Goal: Task Accomplishment & Management: Manage account settings

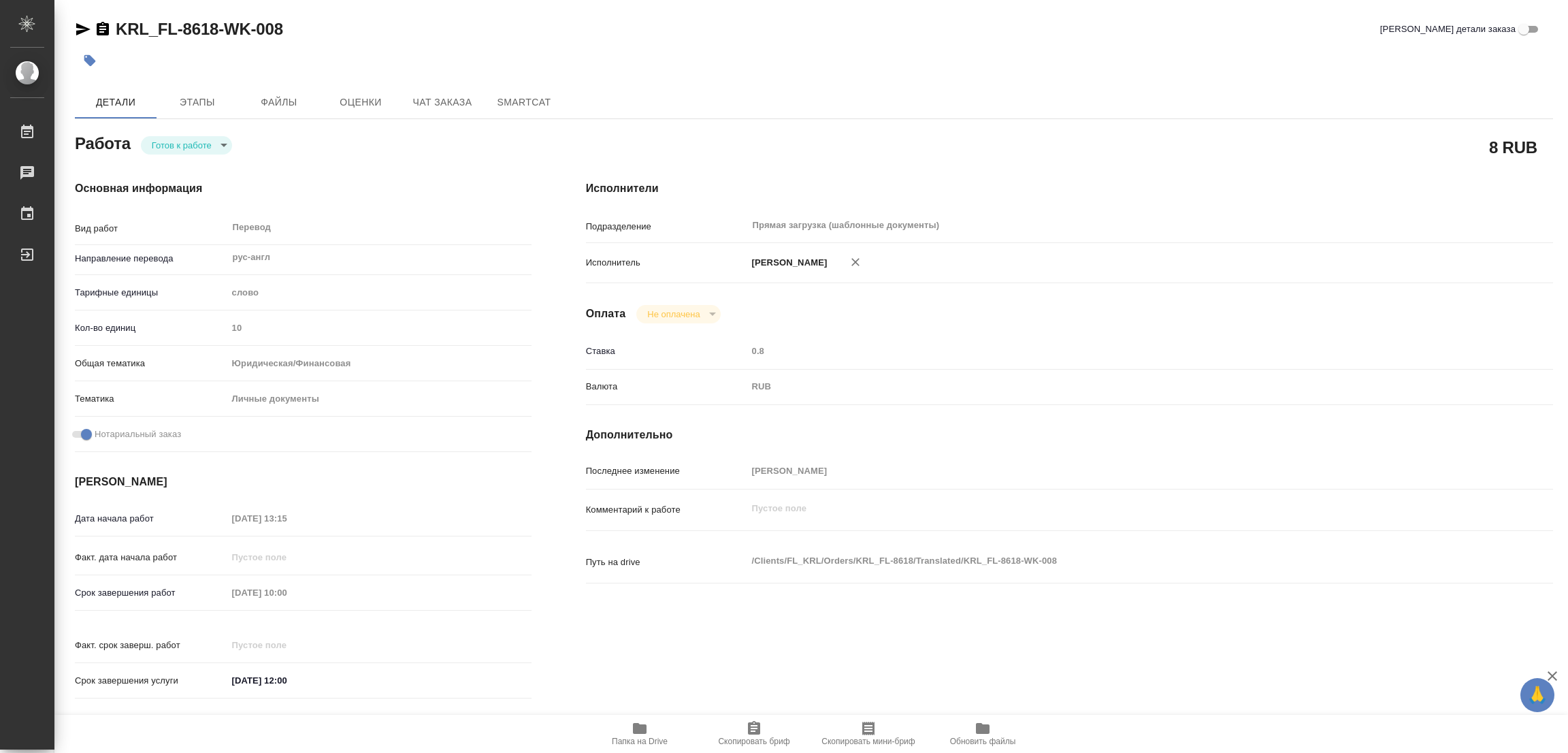
click at [162, 140] on body "🙏 .cls-1 fill:#fff; AWATERA [PERSON_NAME] Работы 0 Чаты График Выйти KRL_FL-861…" at bounding box center [784, 376] width 1568 height 753
click at [162, 140] on button "В работе" at bounding box center [174, 144] width 45 height 15
type textarea "x"
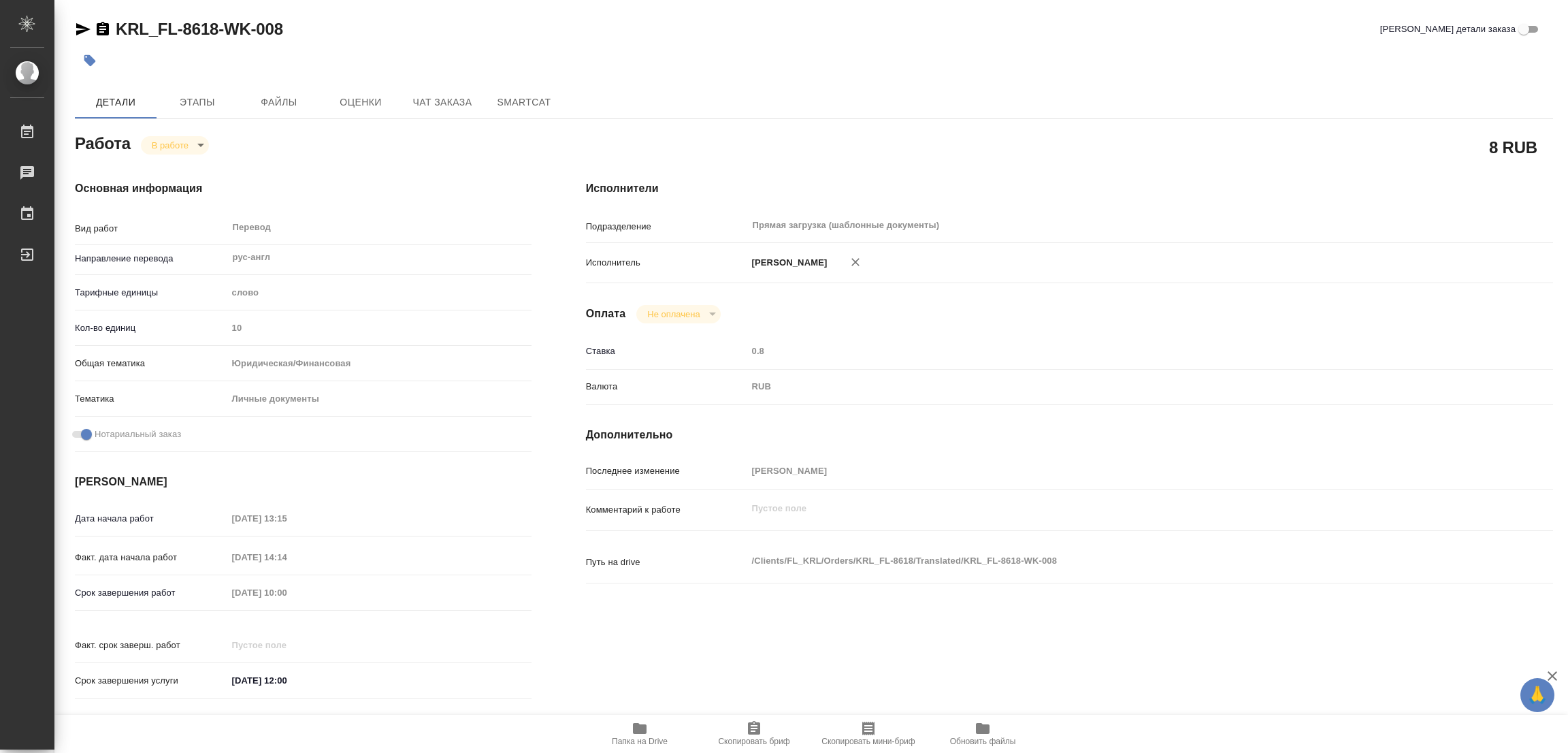
type textarea "x"
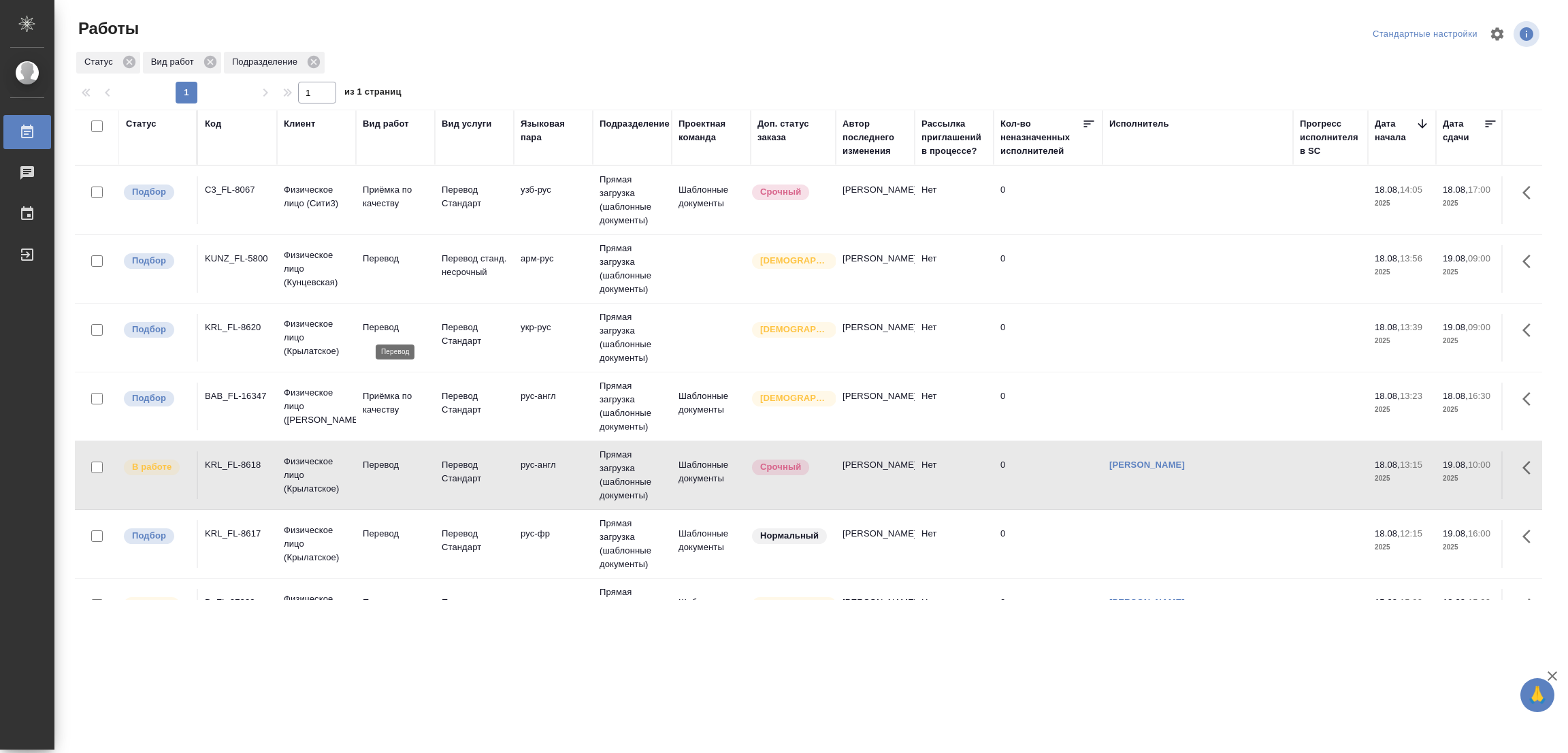
click at [376, 323] on p "Перевод" at bounding box center [395, 327] width 66 height 14
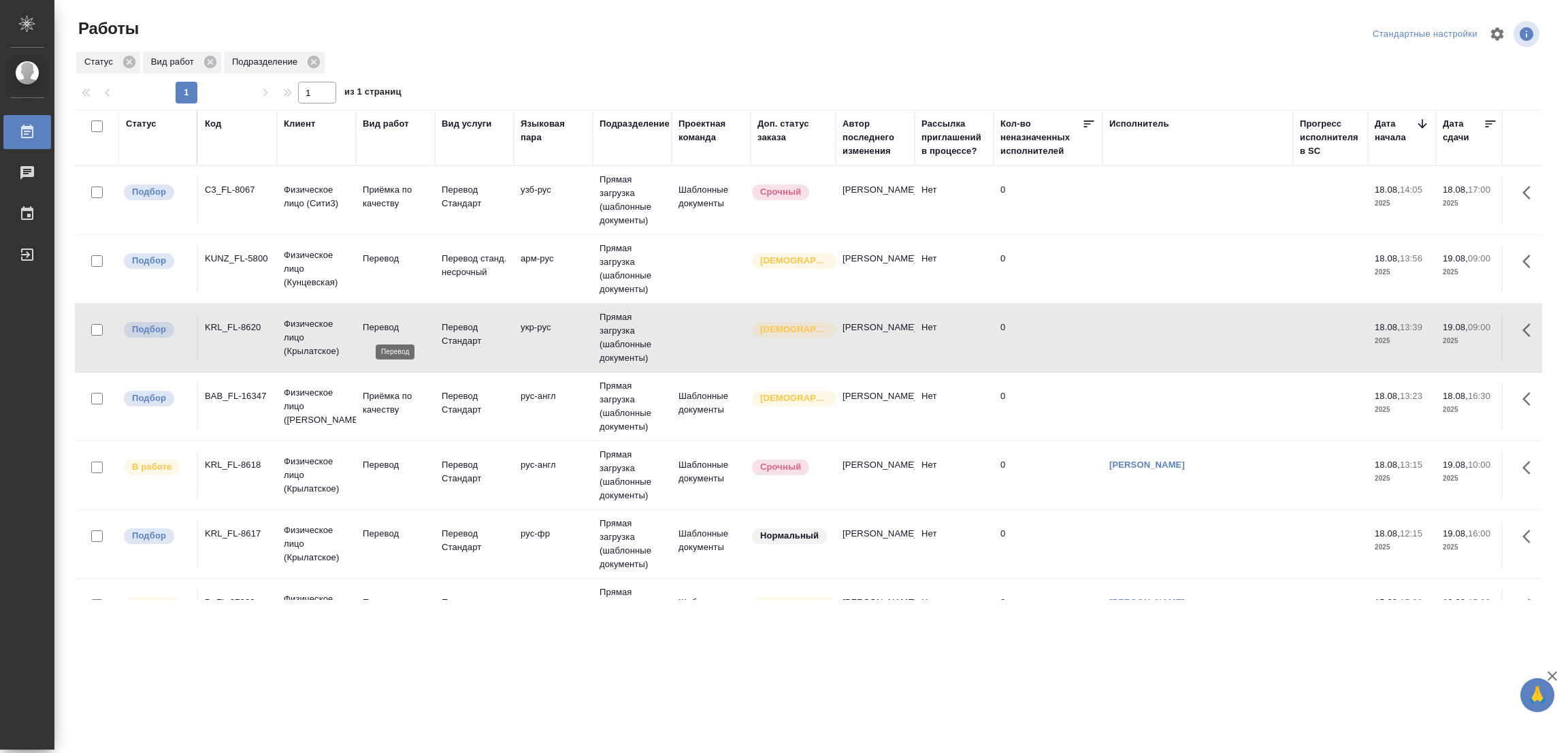
click at [377, 323] on p "Перевод" at bounding box center [395, 327] width 66 height 14
click at [381, 325] on p "Перевод" at bounding box center [395, 327] width 66 height 14
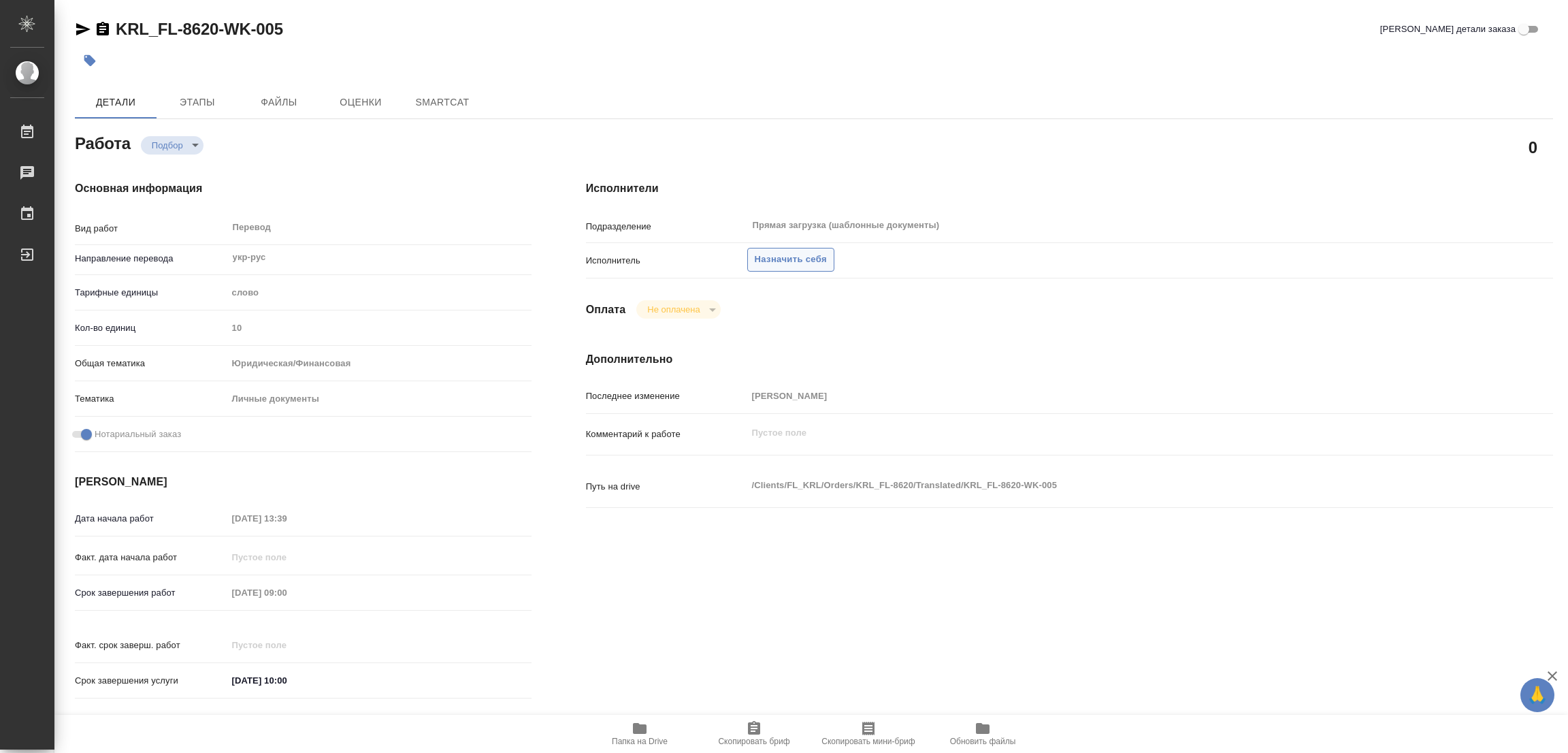
type textarea "x"
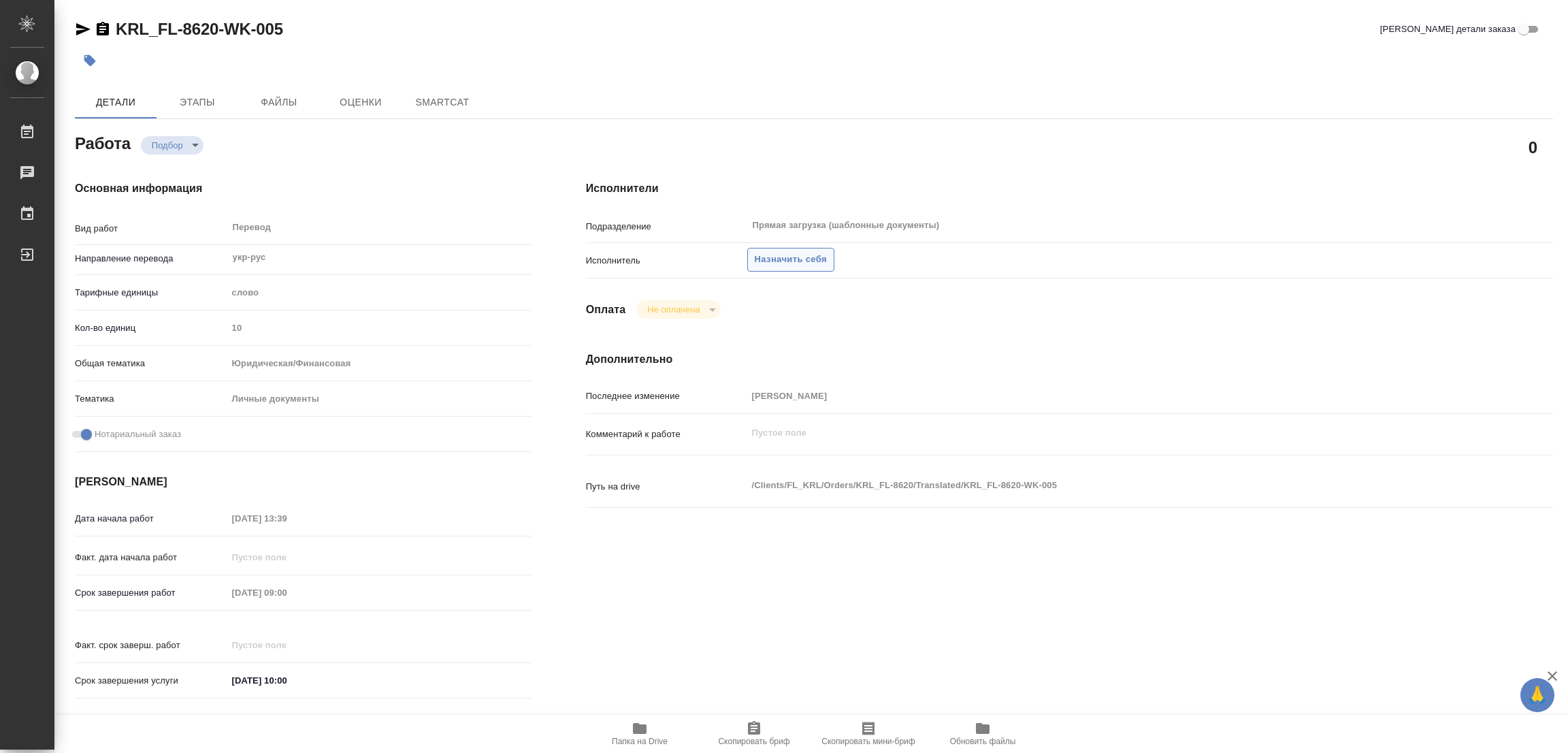
type textarea "x"
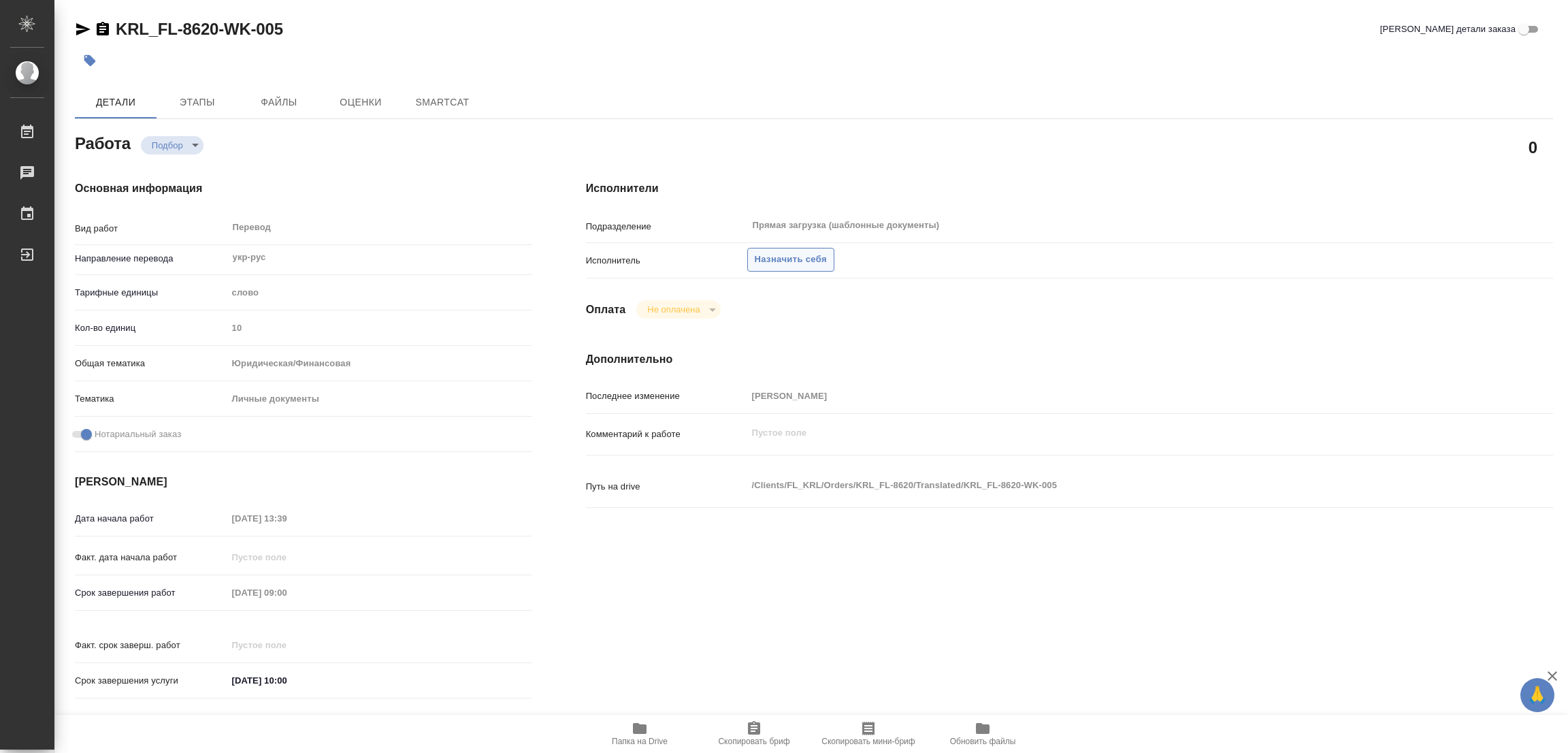
type textarea "x"
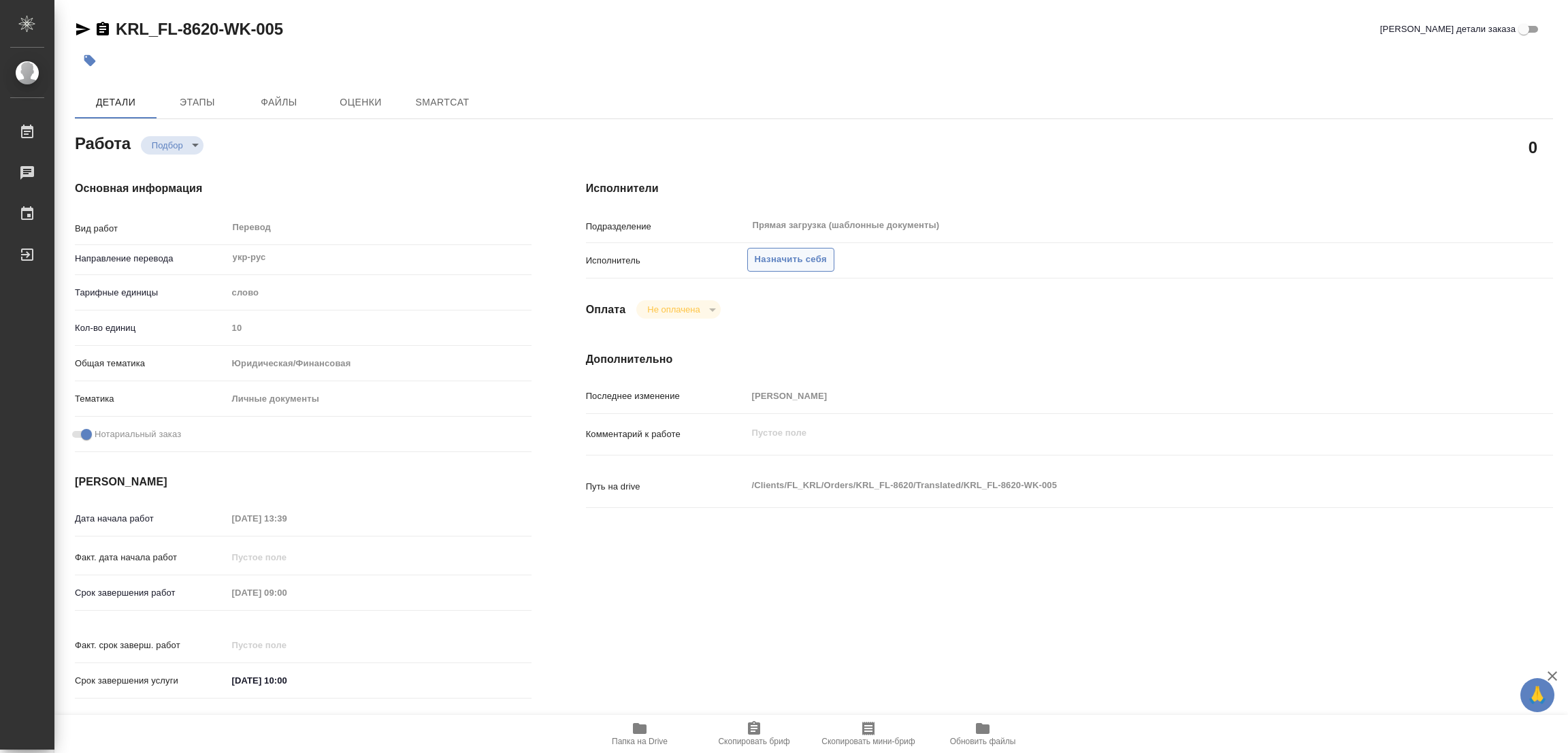
type textarea "x"
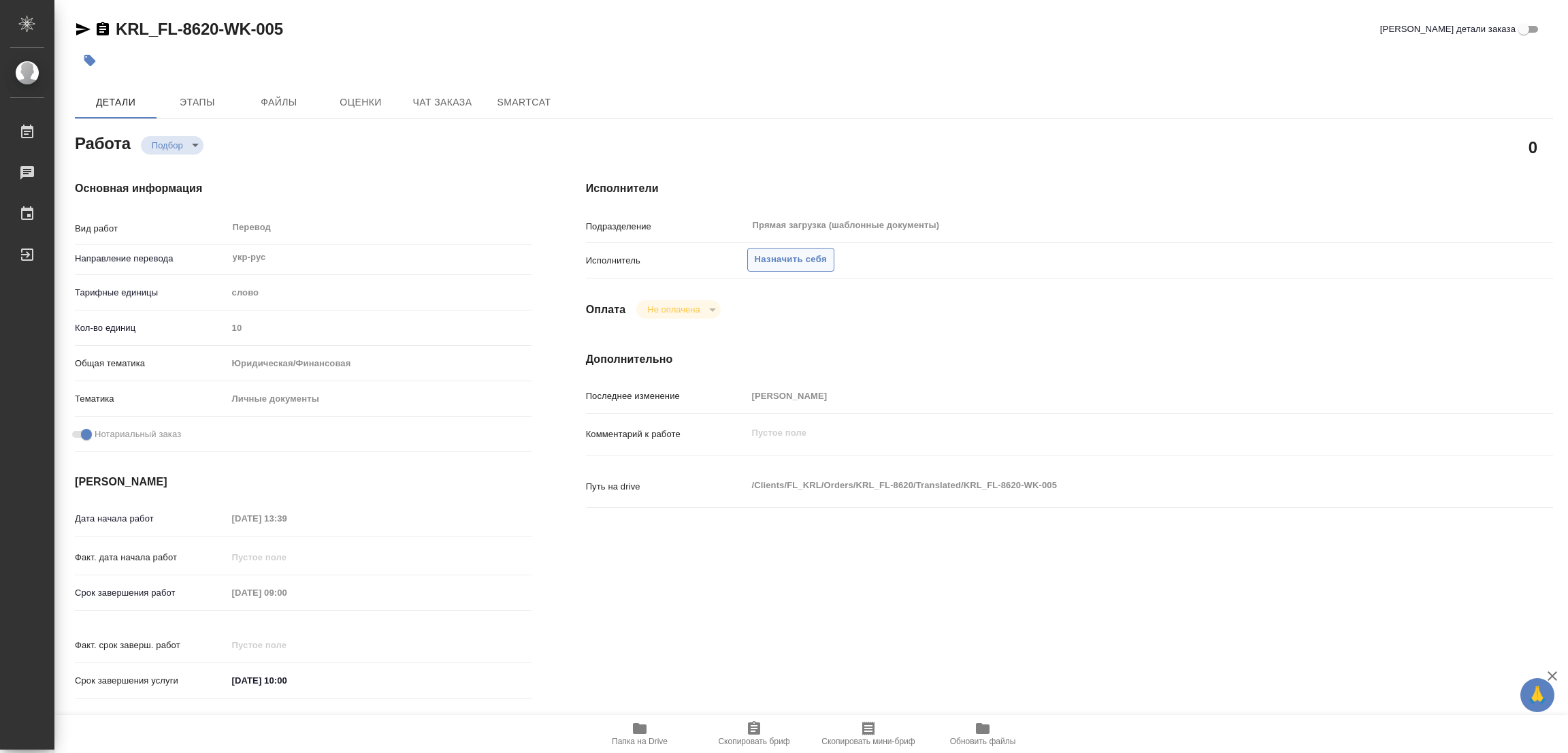
type textarea "x"
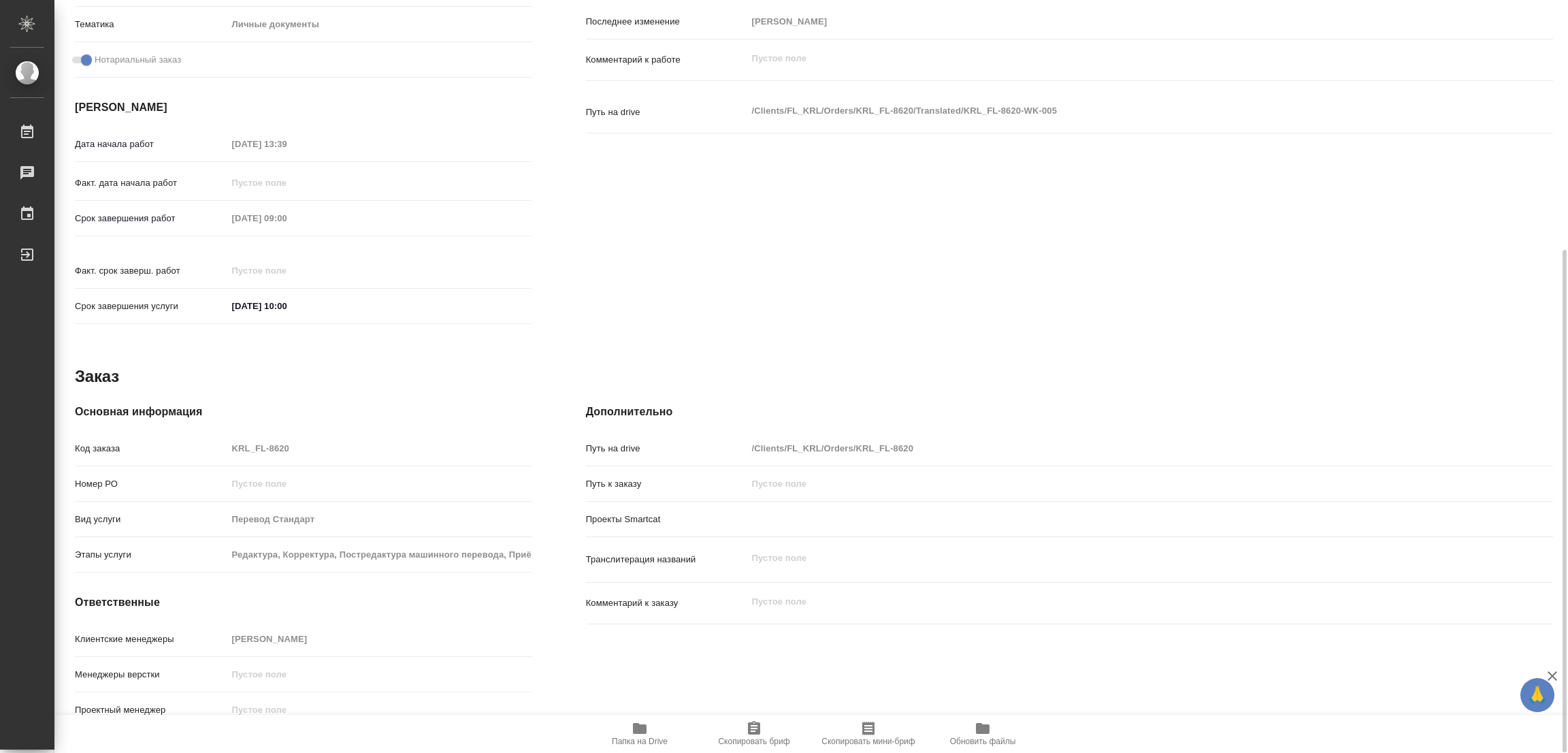
type textarea "x"
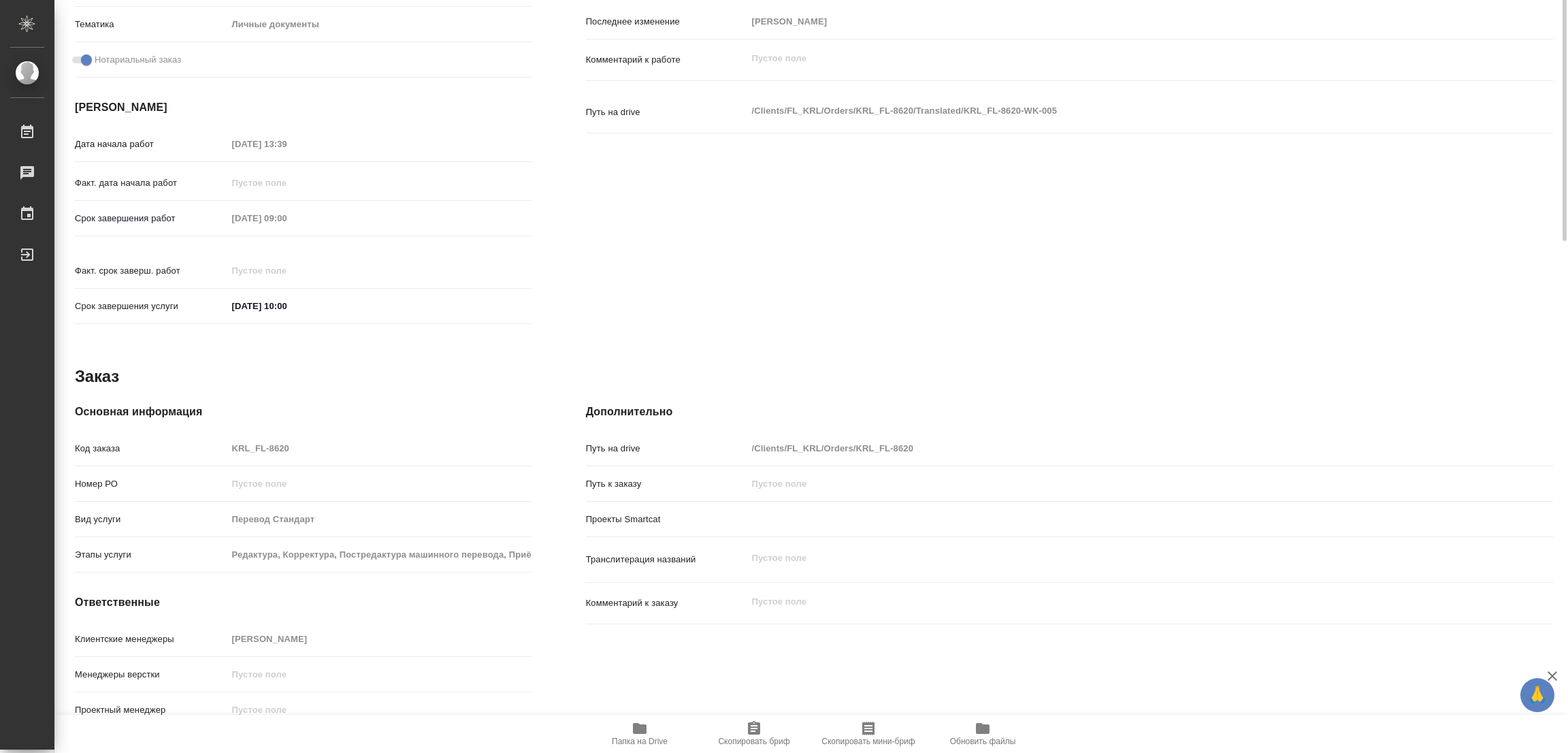
scroll to position [68, 0]
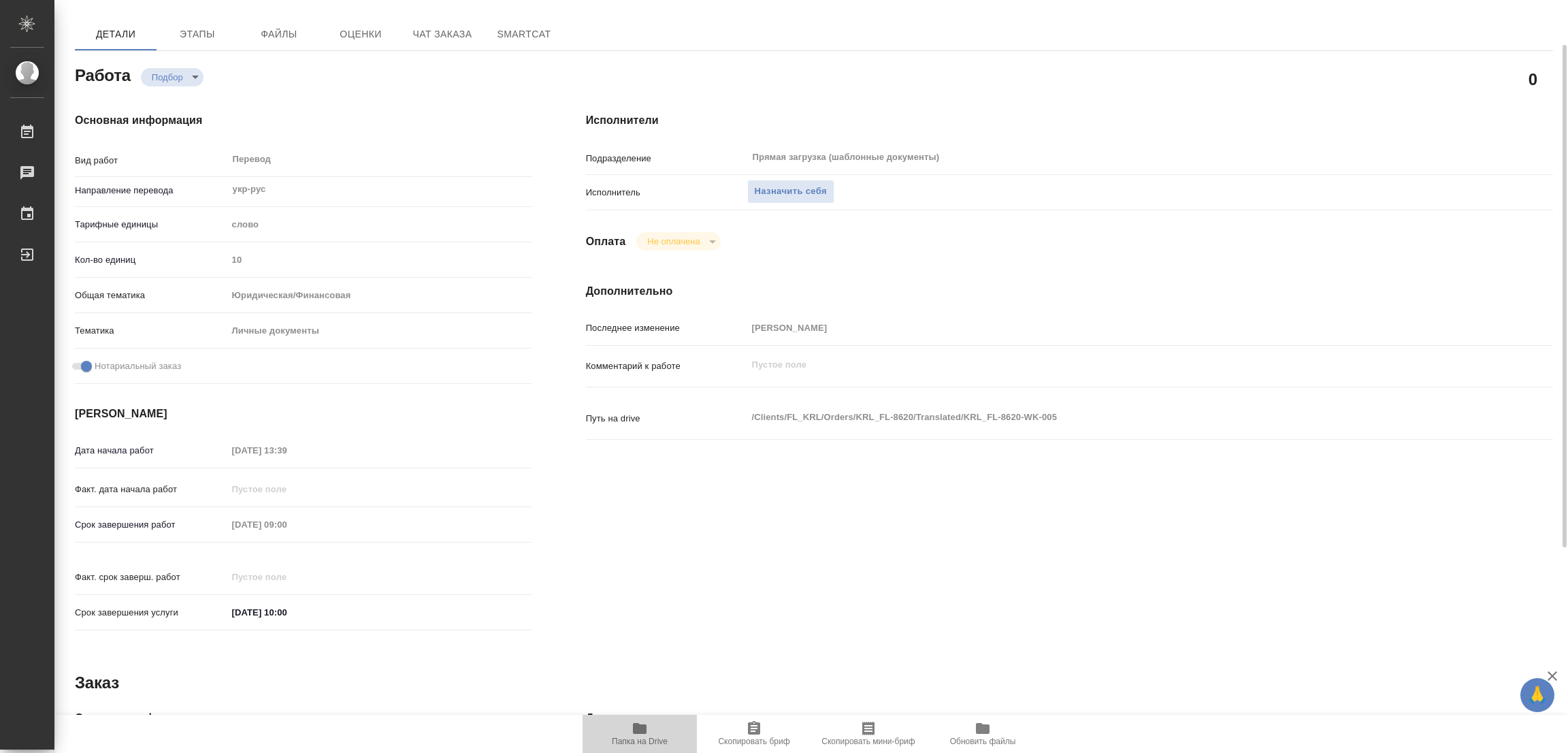
click at [635, 723] on icon "button" at bounding box center [640, 728] width 16 height 16
type textarea "x"
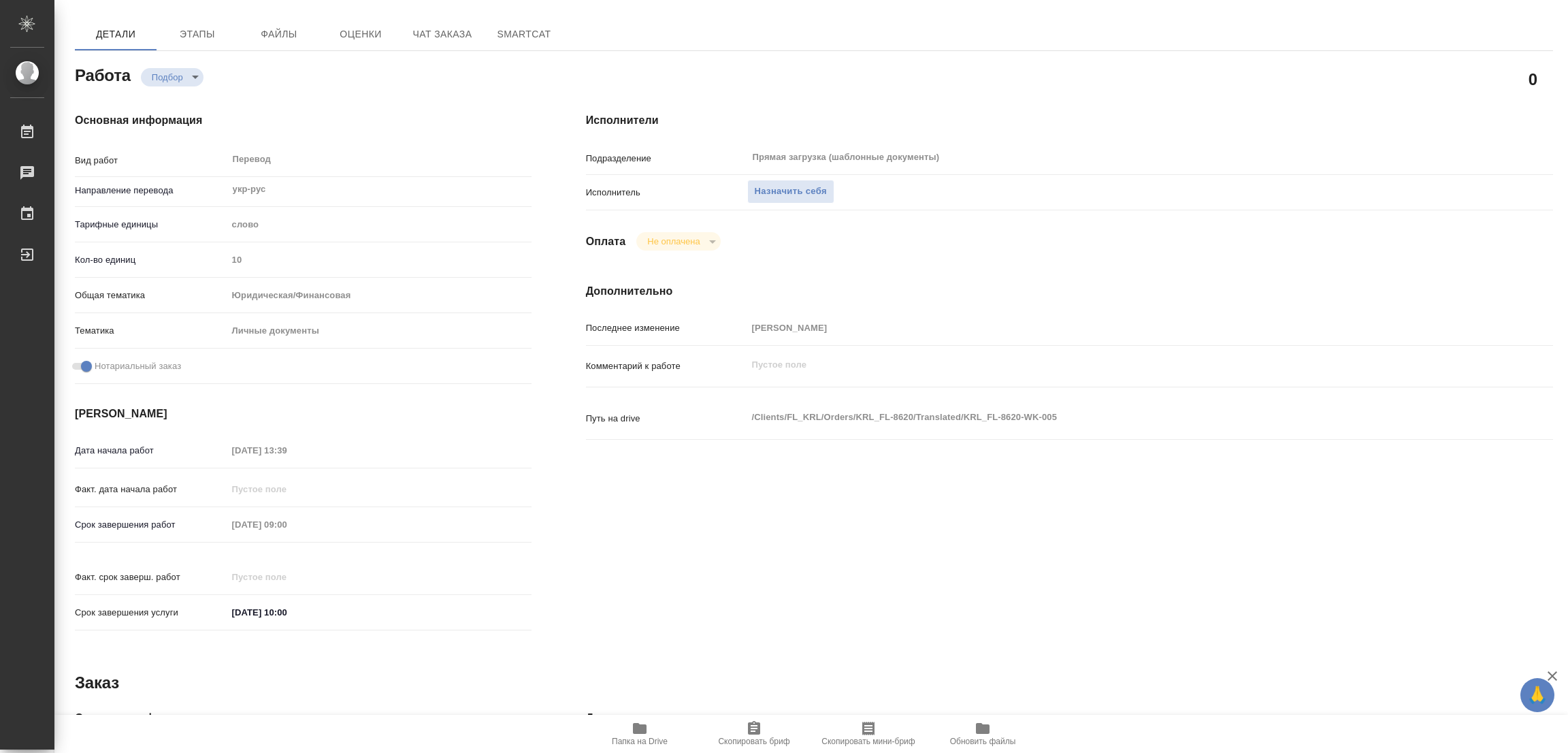
type textarea "x"
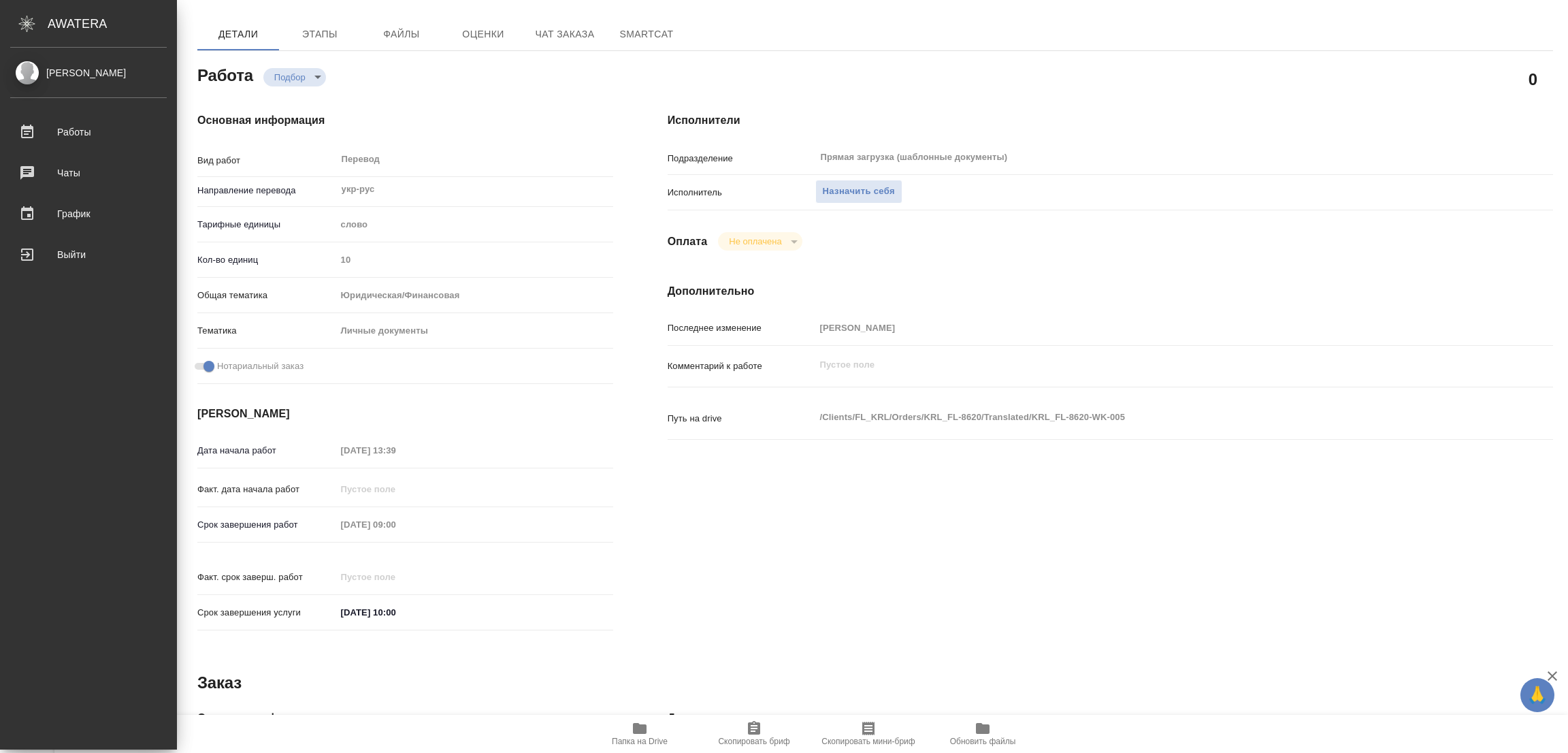
type textarea "x"
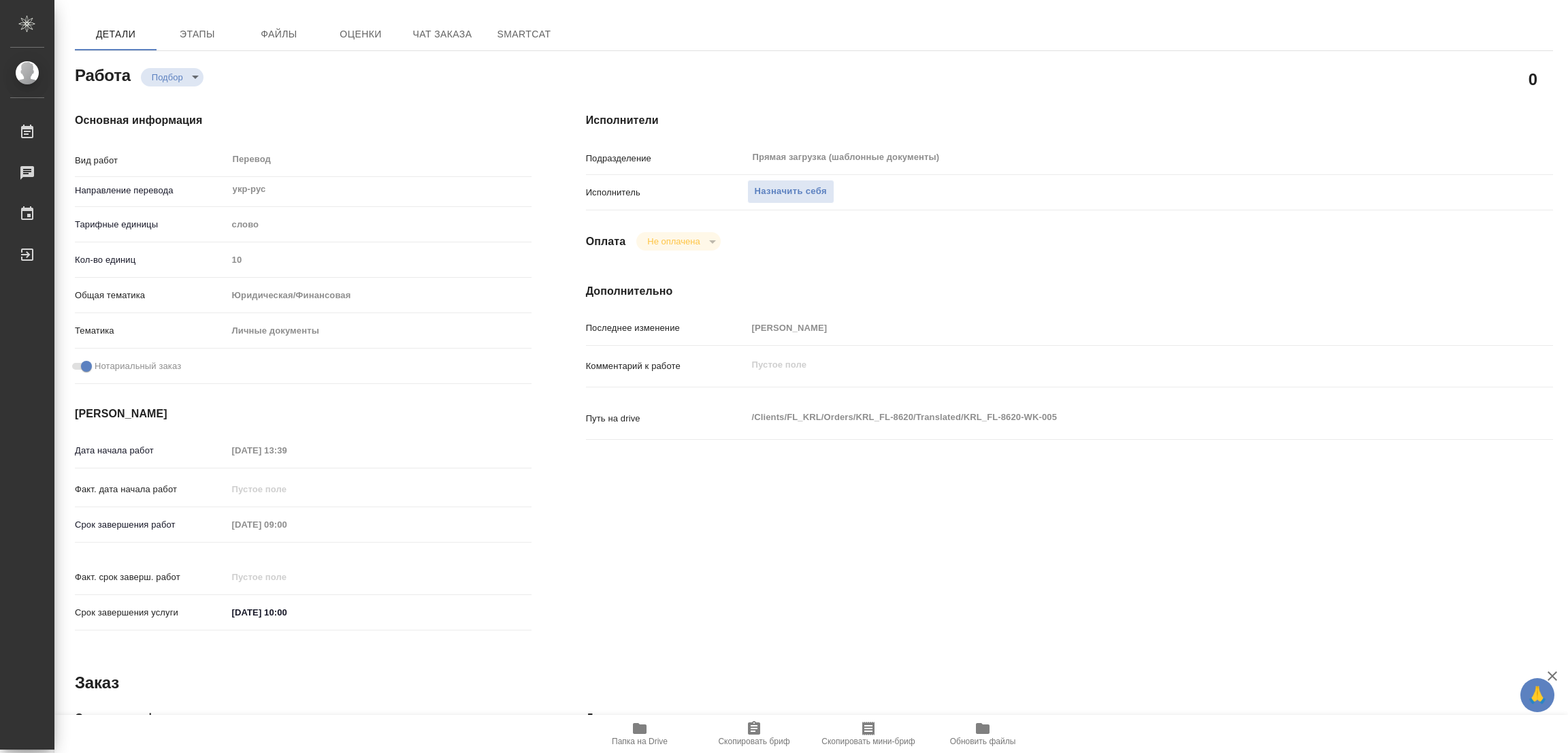
click at [381, 115] on h4 "Основная информация" at bounding box center [303, 120] width 457 height 16
click at [405, 92] on div "Основная информация Вид работ Перевод x ​ Направление перевода укр-рус ​ Тарифн…" at bounding box center [303, 376] width 511 height 582
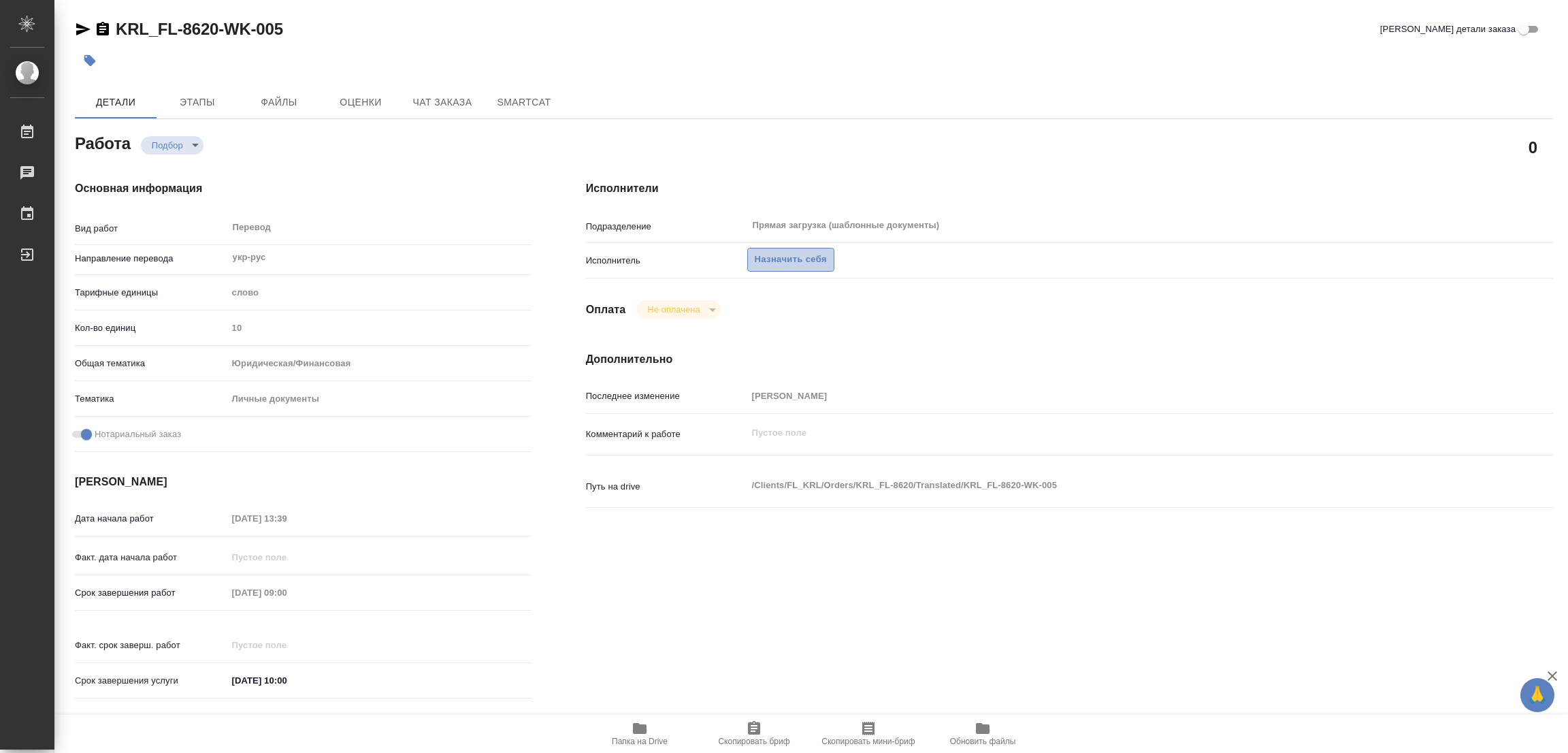
click at [785, 259] on span "Назначить себя" at bounding box center [791, 259] width 72 height 15
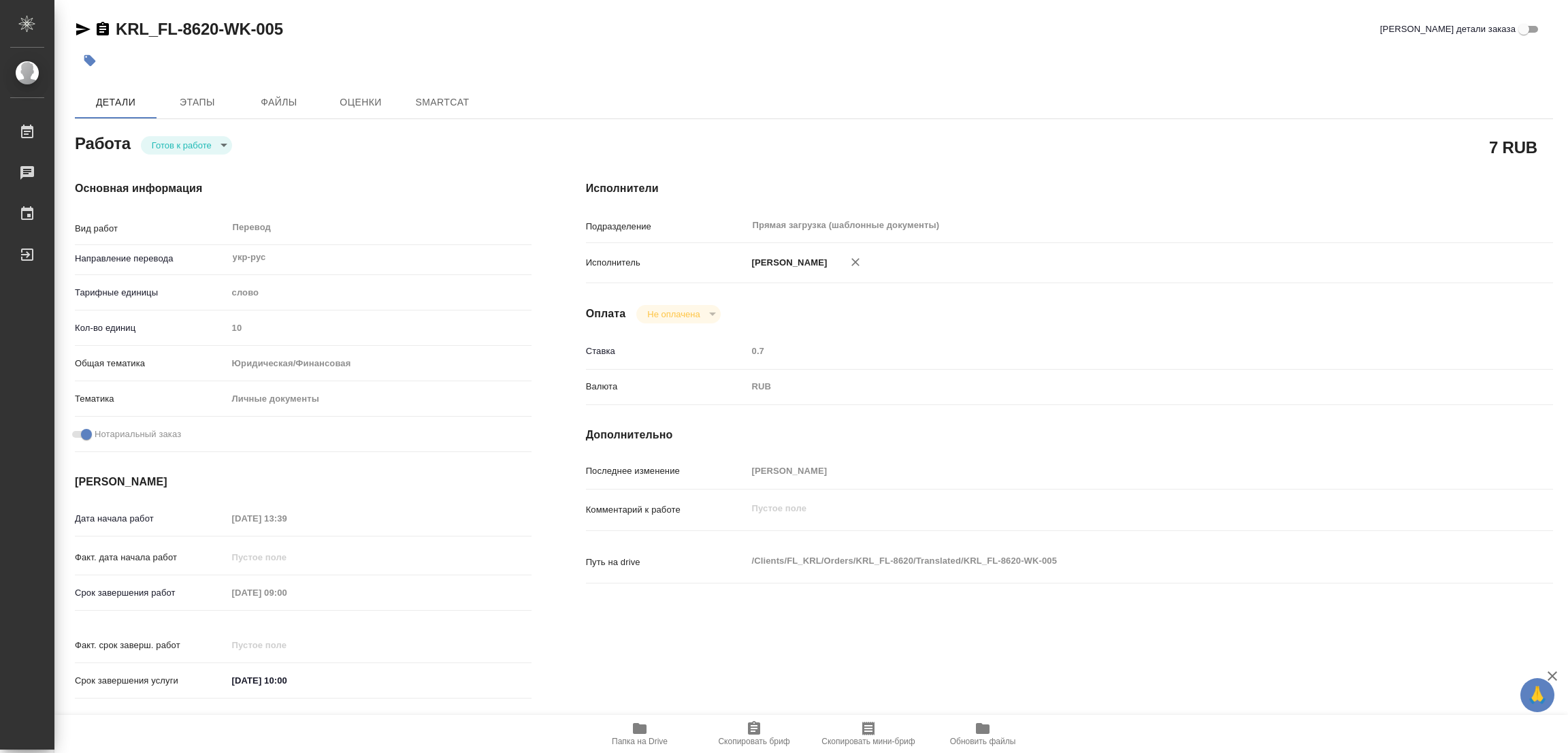
type textarea "x"
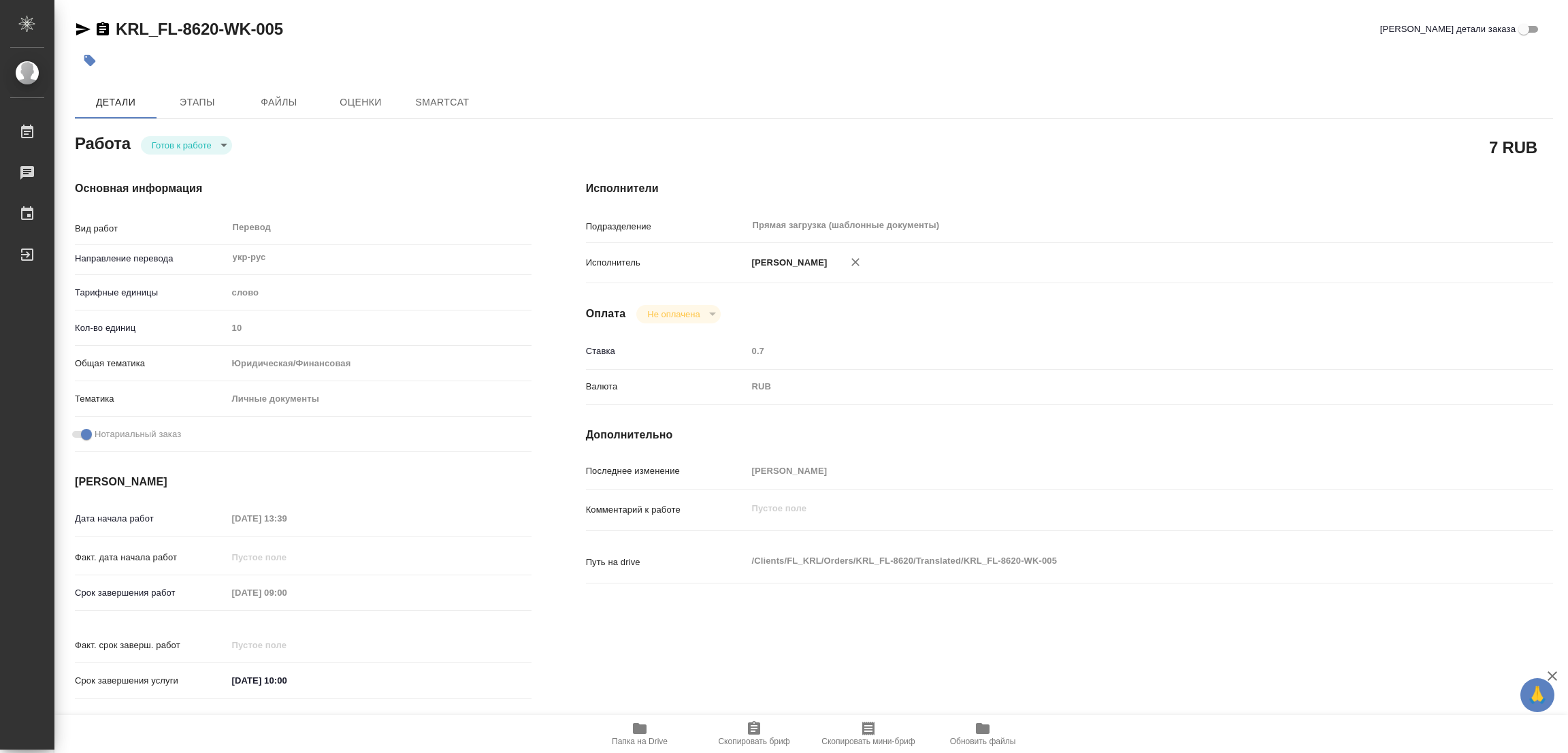
type textarea "x"
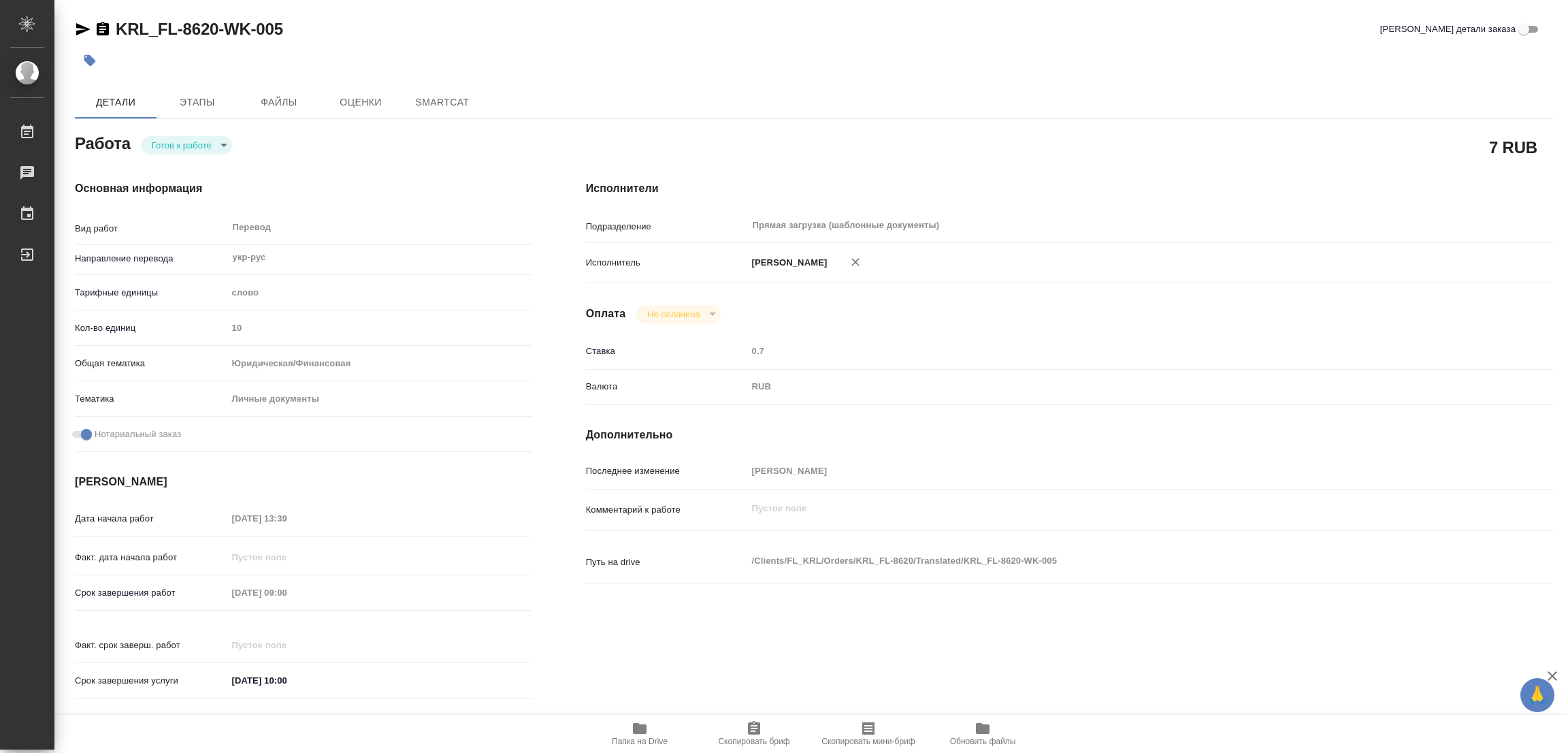
type textarea "x"
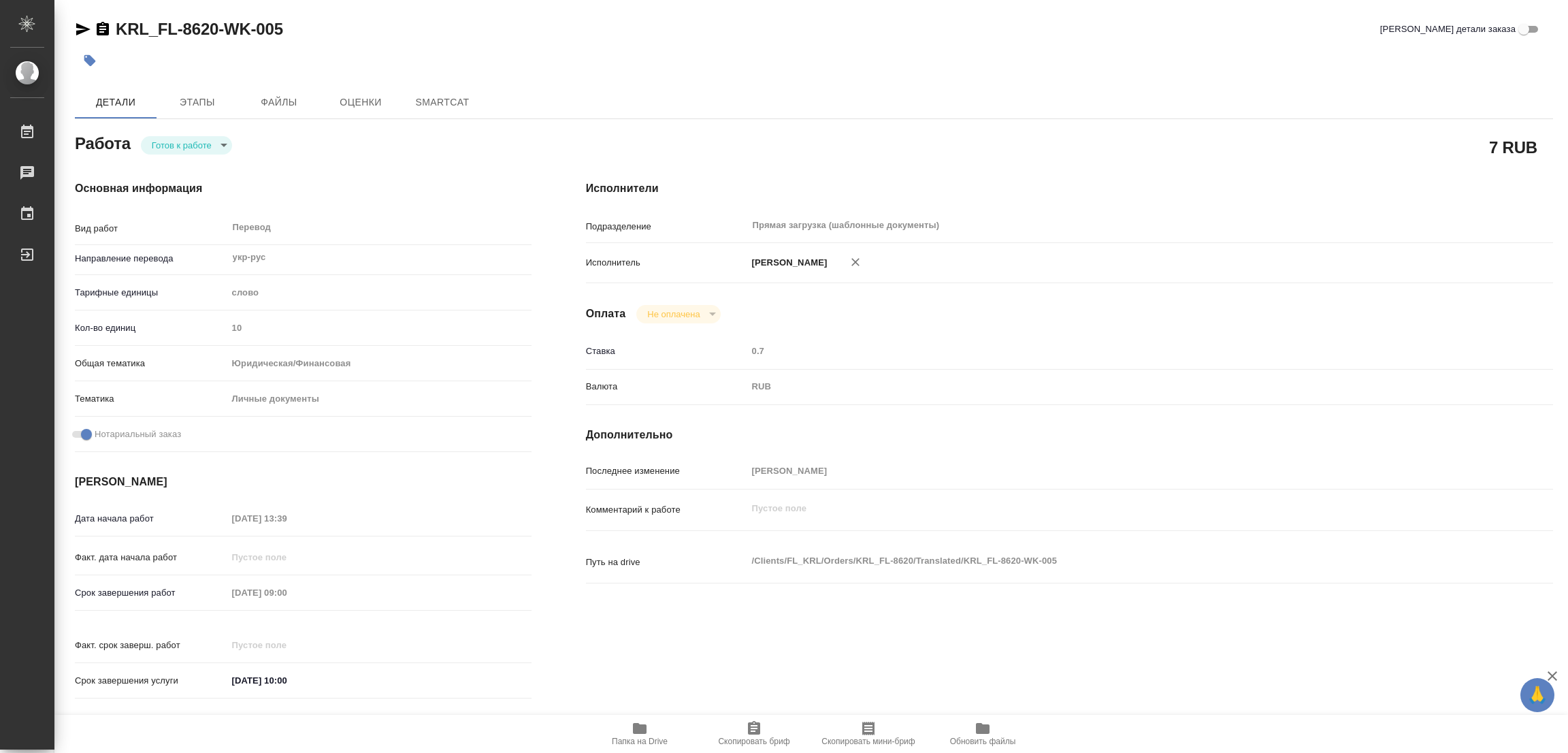
type textarea "x"
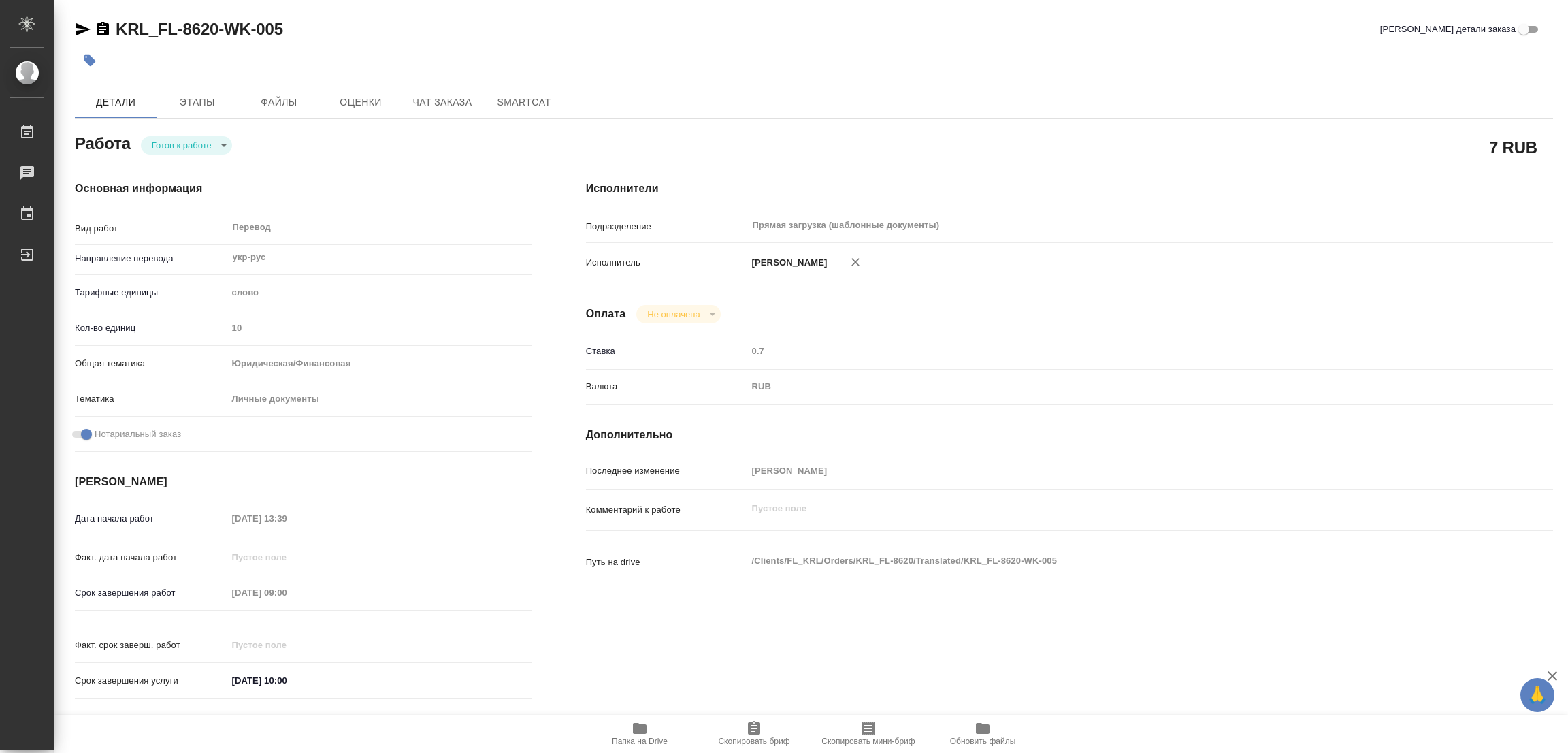
click at [167, 145] on body "🙏 .cls-1 fill:#fff; AWATERA [PERSON_NAME] Работы Чаты График Выйти KRL_FL-8620-…" at bounding box center [784, 376] width 1568 height 753
type textarea "x"
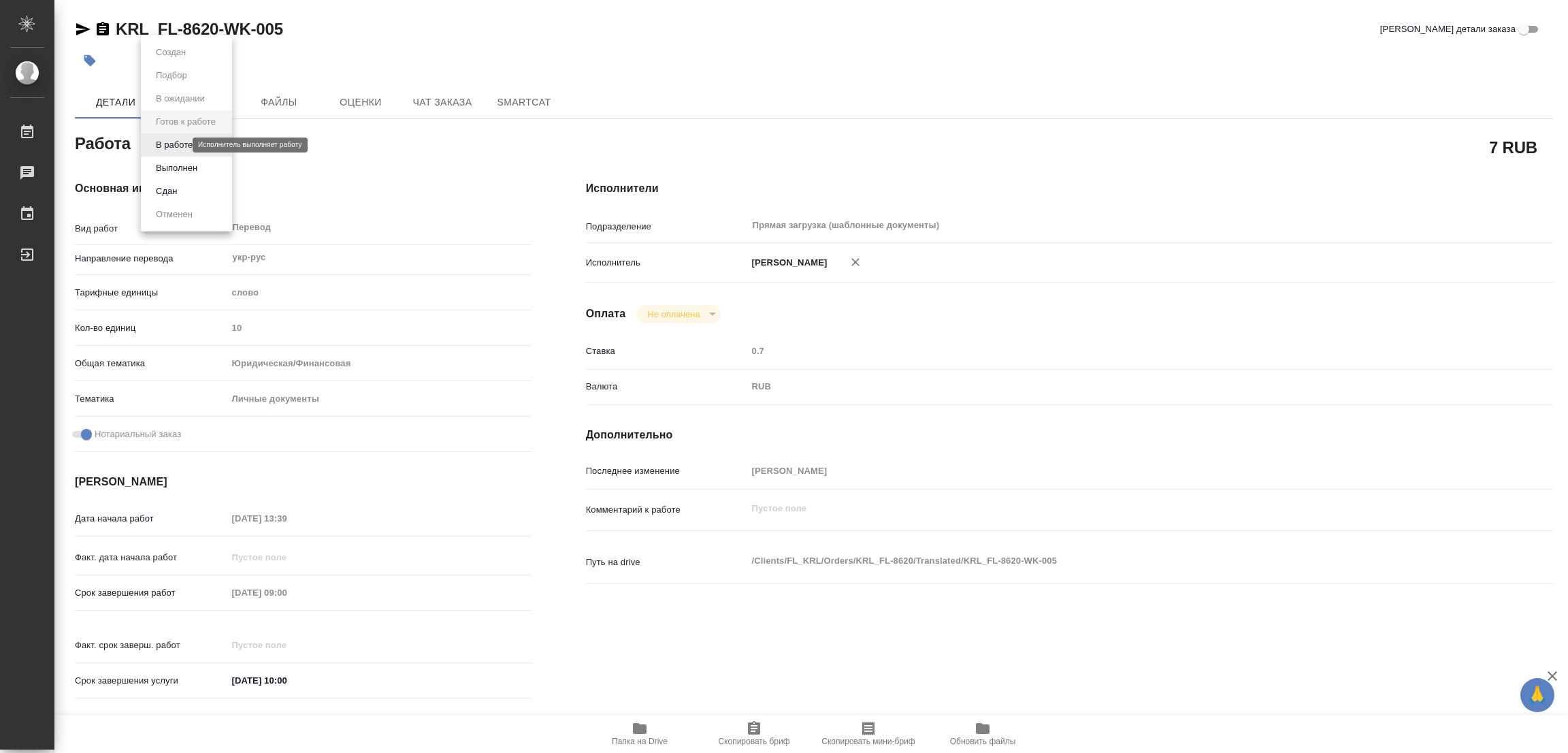
type textarea "x"
click at [167, 145] on button "В работе" at bounding box center [174, 144] width 45 height 15
type textarea "x"
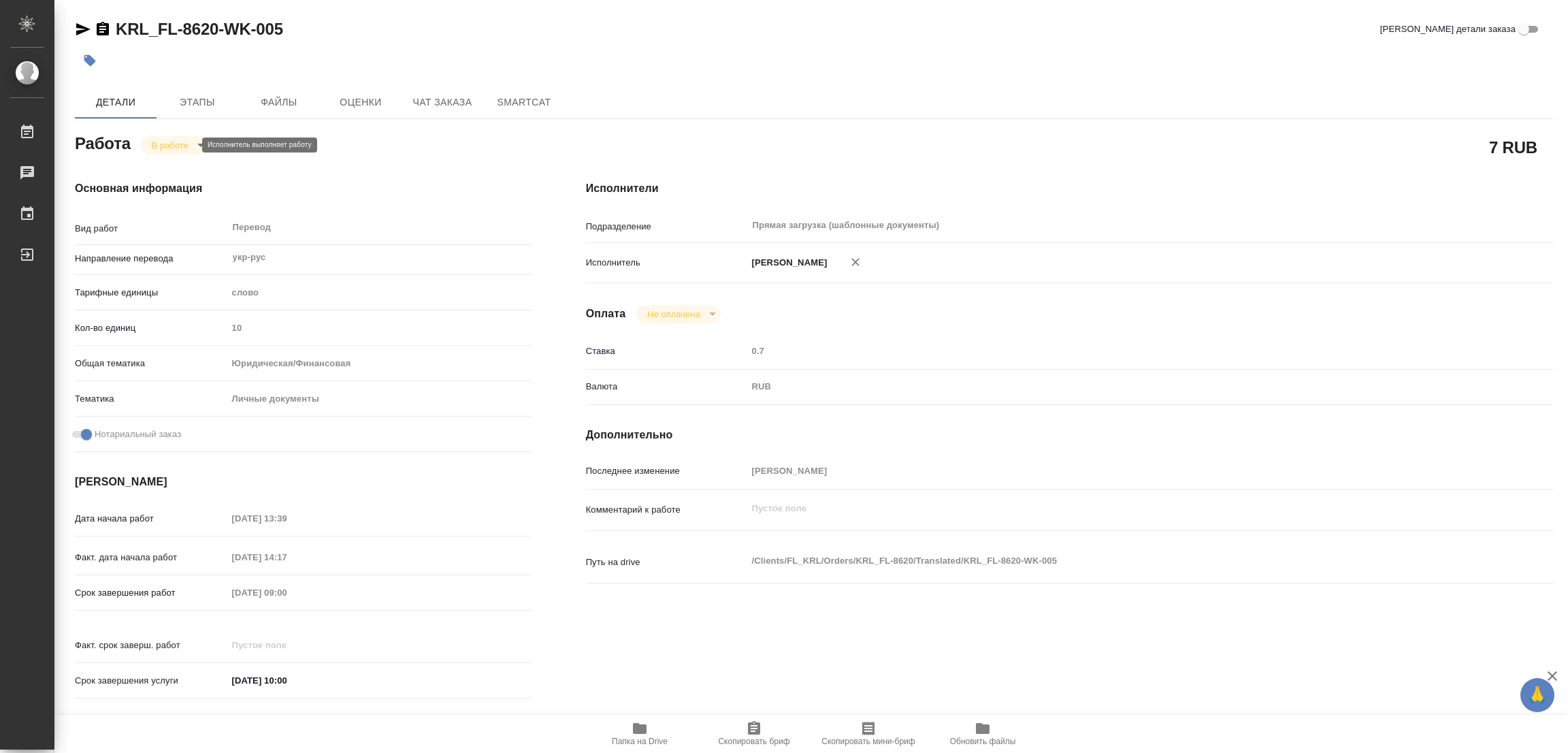
type textarea "x"
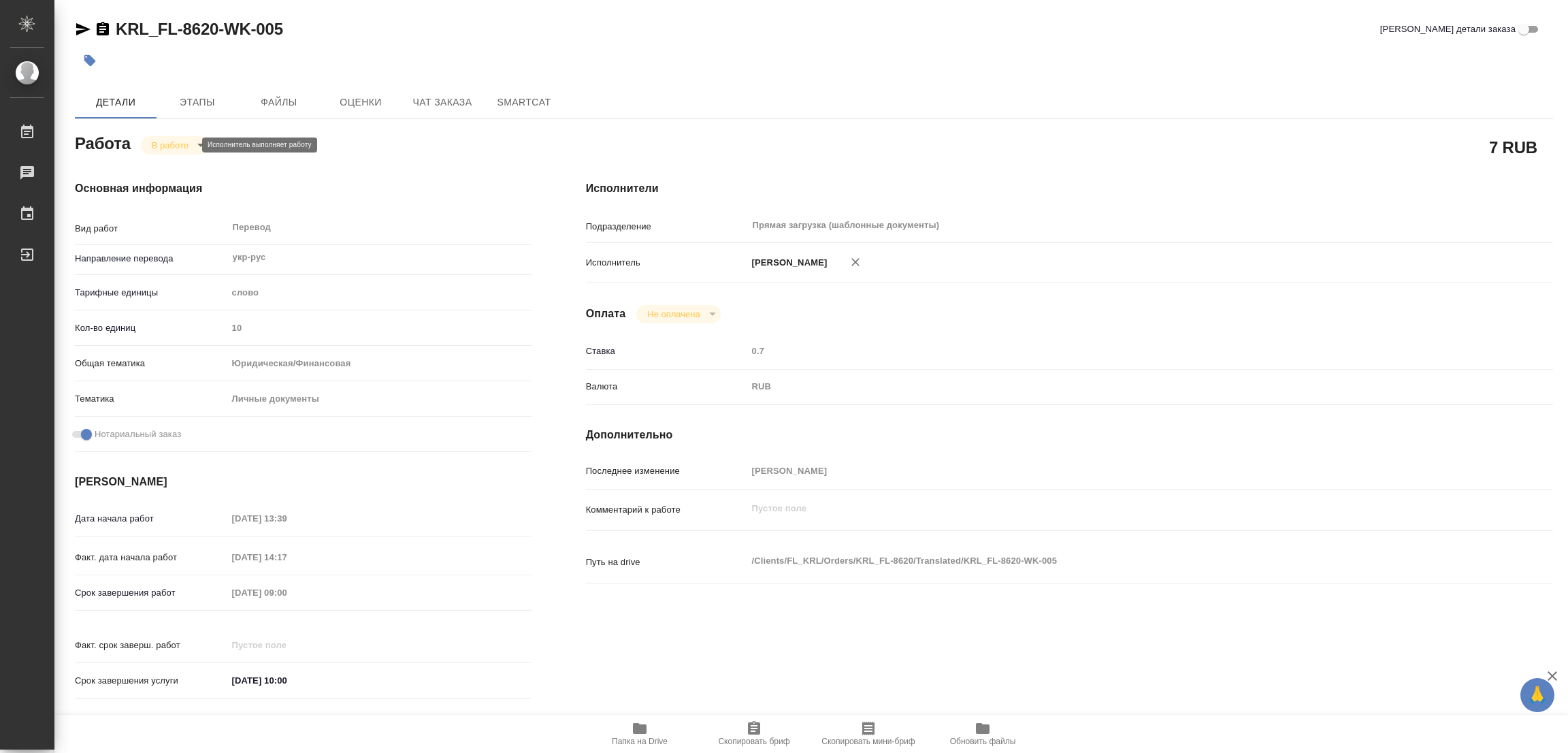
type textarea "x"
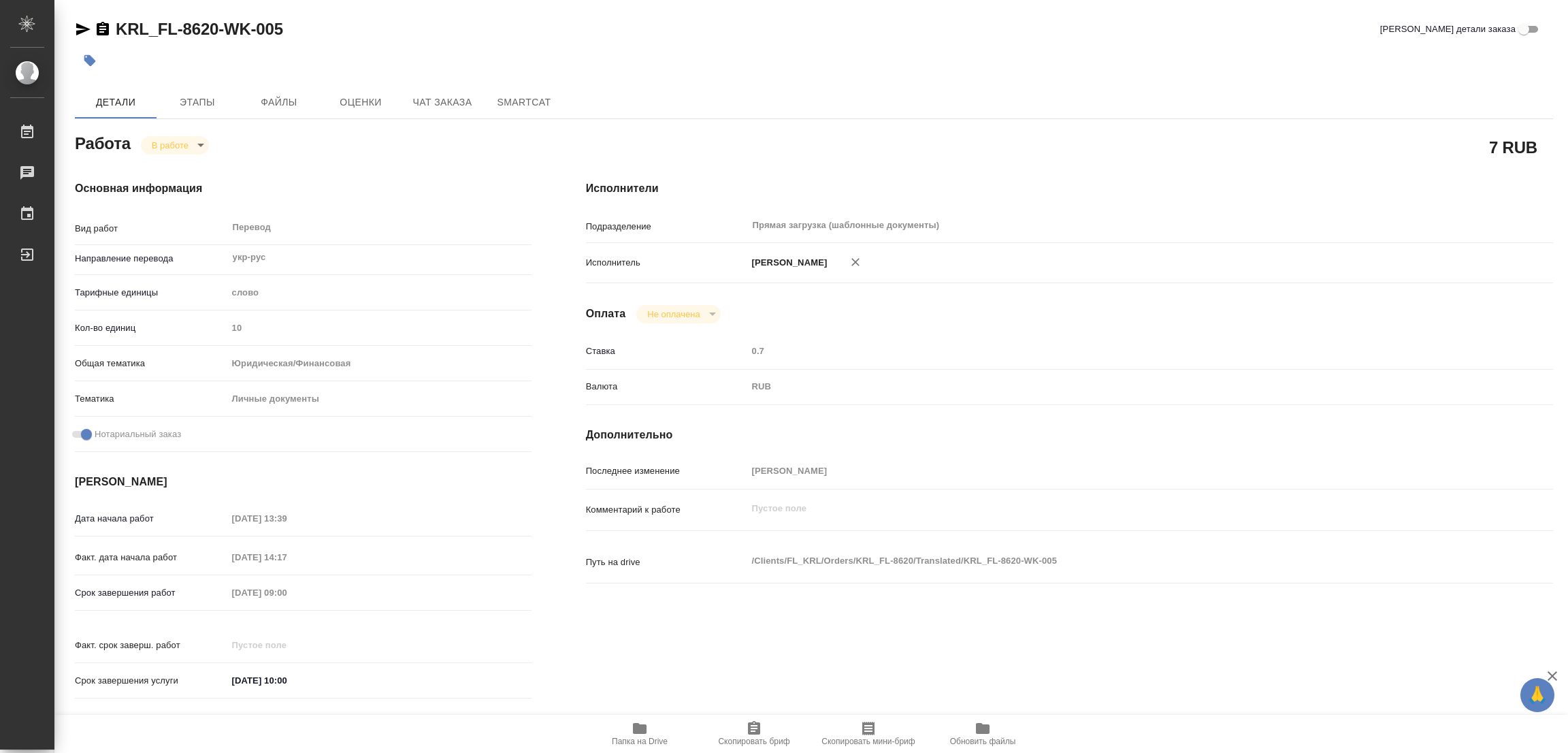
type textarea "x"
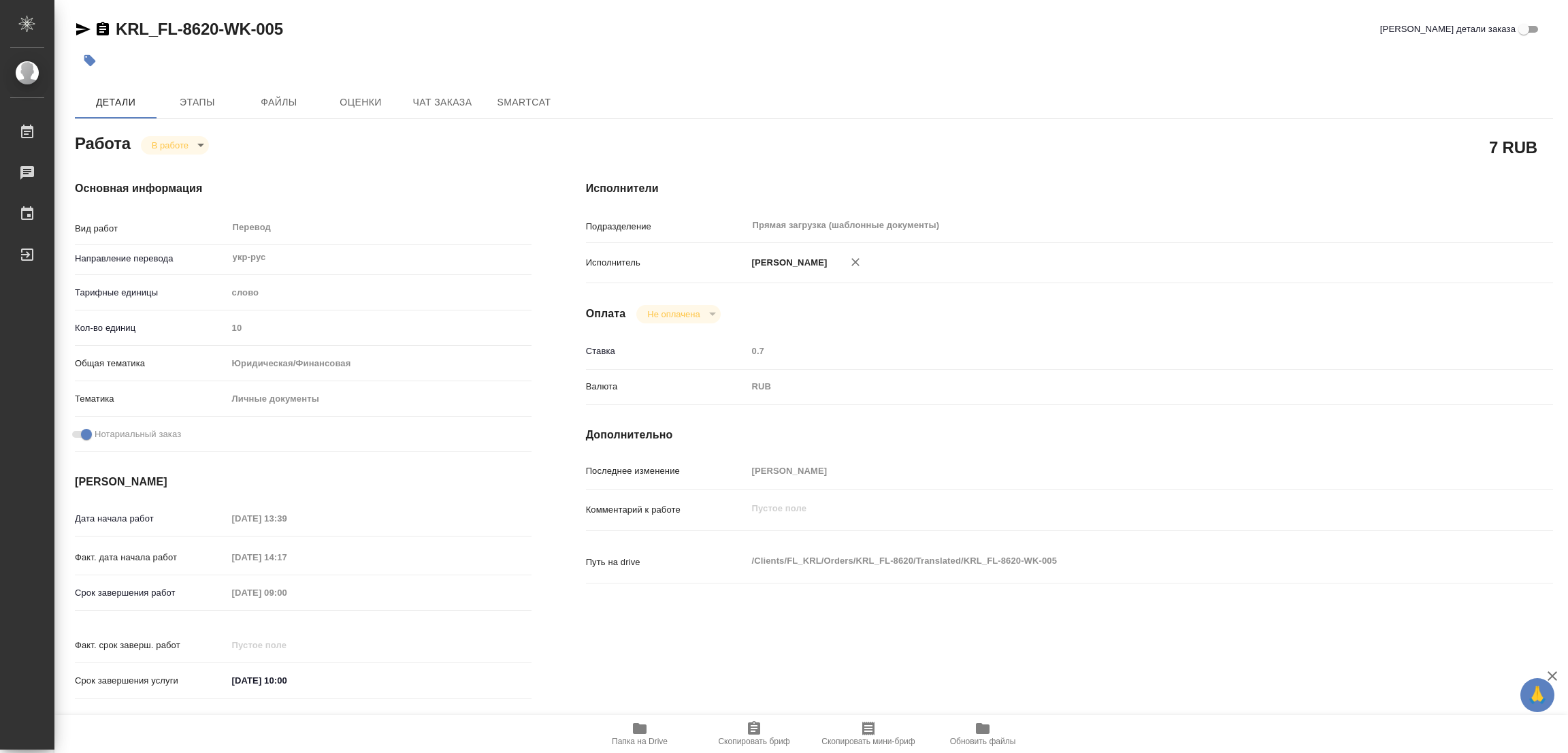
type textarea "x"
